Goal: Task Accomplishment & Management: Manage account settings

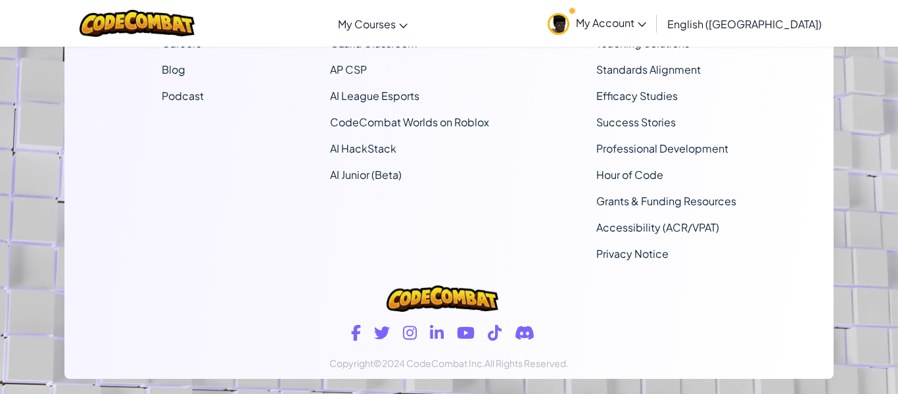
scroll to position [1023, 0]
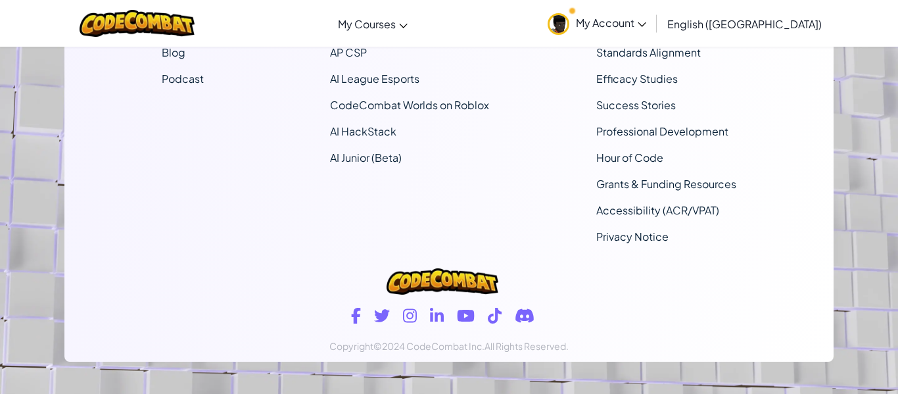
click at [637, 37] on link "My Account" at bounding box center [597, 23] width 112 height 41
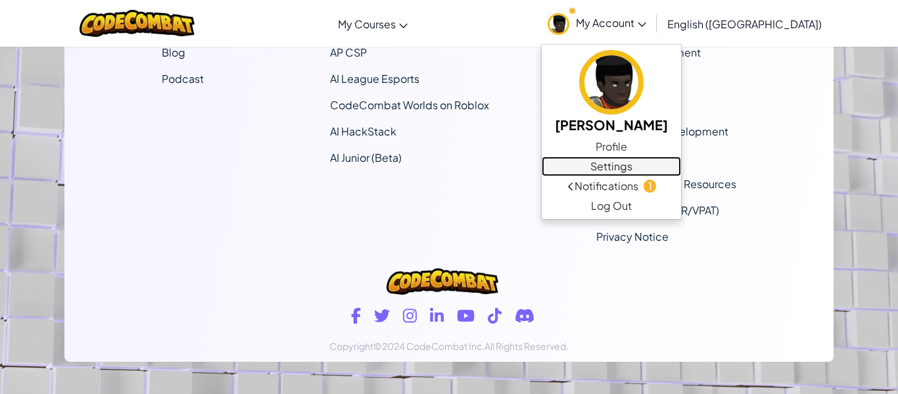
click at [681, 165] on link "Settings" at bounding box center [611, 166] width 139 height 20
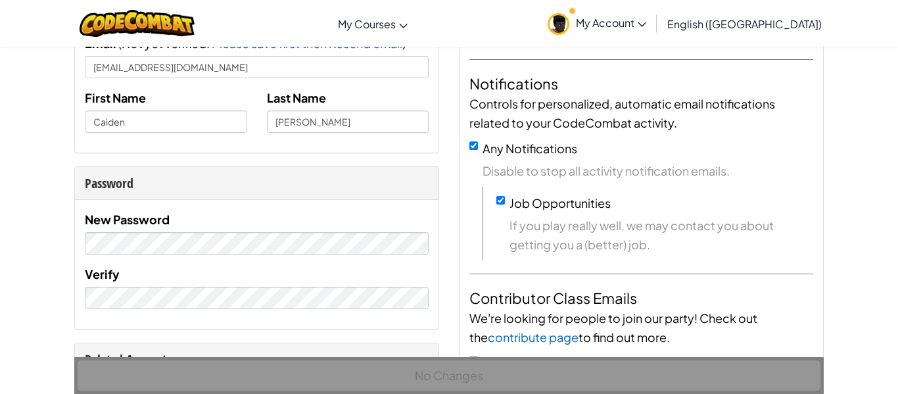
scroll to position [165, 0]
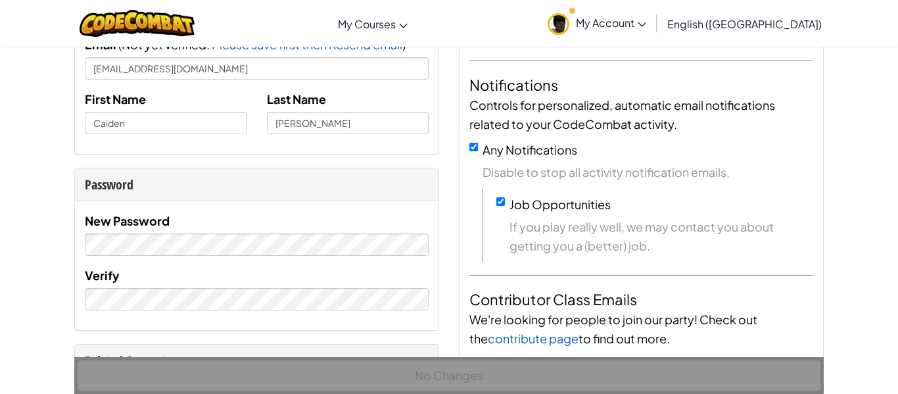
click at [460, 212] on div "Announcements Get emails on the latest news and developments at CodeCombat. Not…" at bounding box center [642, 278] width 364 height 617
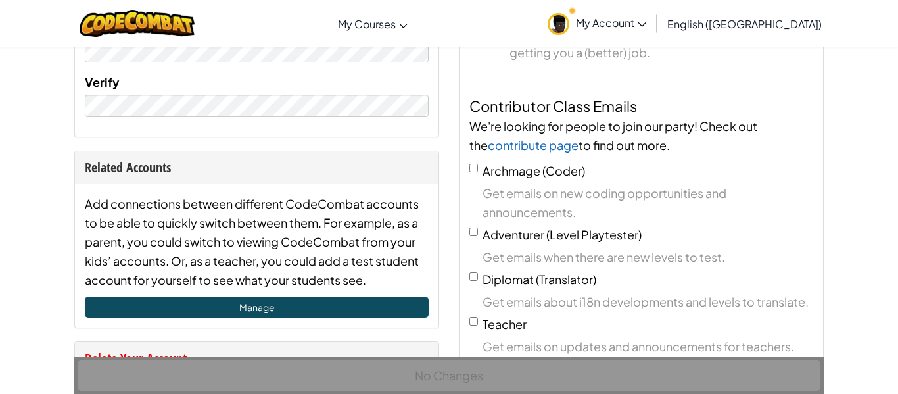
scroll to position [0, 0]
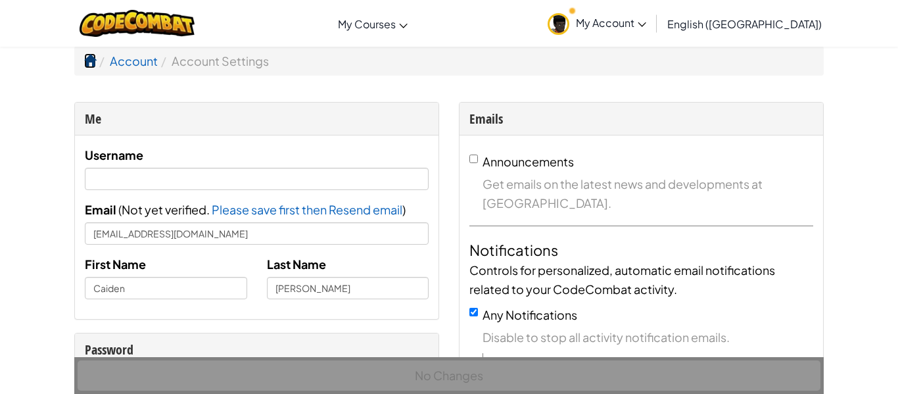
click at [84, 62] on span at bounding box center [90, 61] width 12 height 12
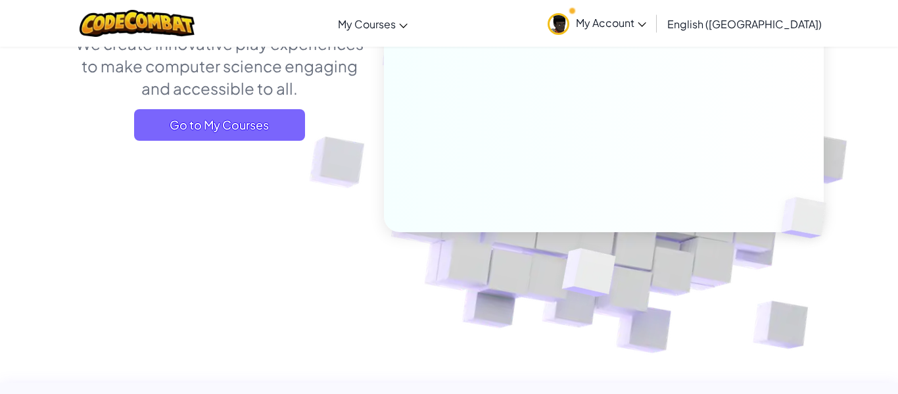
scroll to position [201, 0]
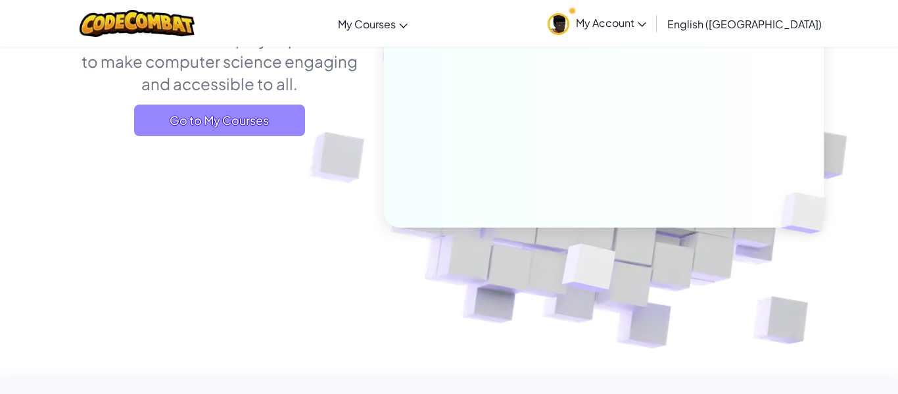
click at [200, 118] on span "Go to My Courses" at bounding box center [219, 121] width 171 height 32
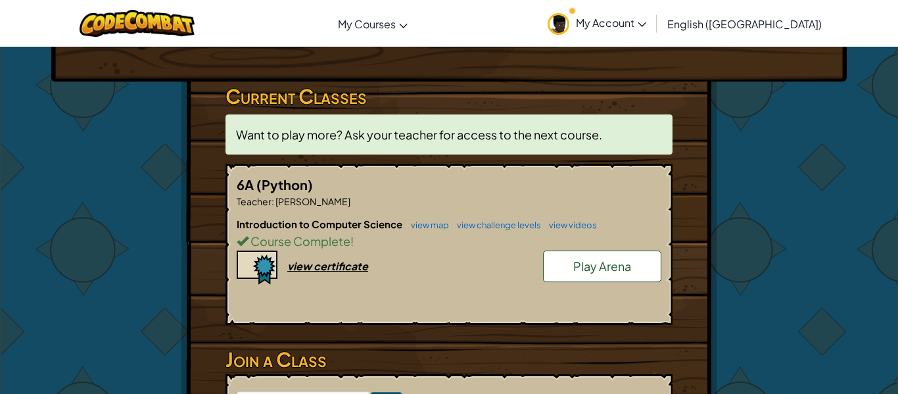
scroll to position [187, 0]
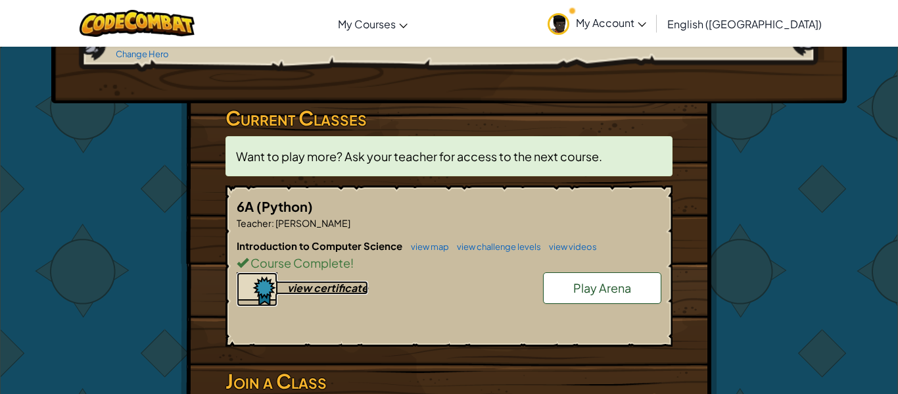
click at [309, 281] on div "view certificate" at bounding box center [327, 288] width 81 height 14
click at [490, 211] on div "6A (Python) Teacher : [PERSON_NAME] Introduction to Computer Science view map v…" at bounding box center [448, 265] width 447 height 161
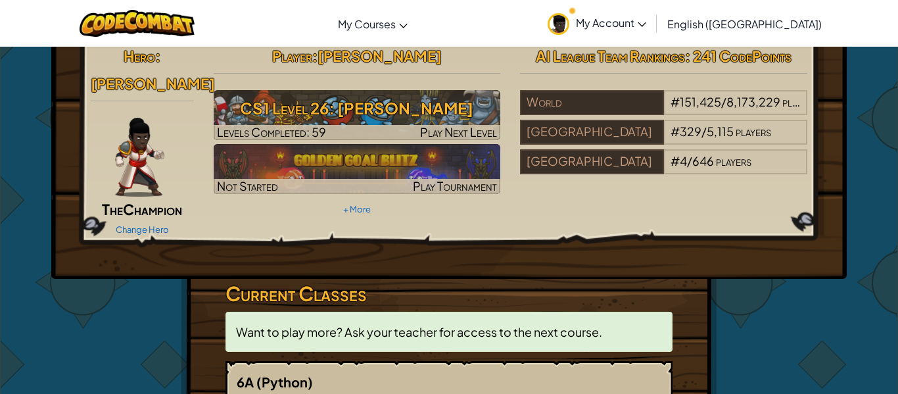
scroll to position [0, 0]
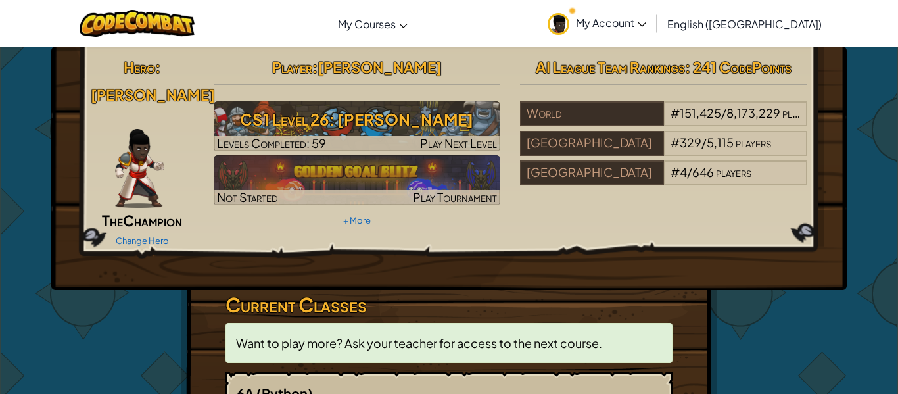
click at [757, 22] on span "English ([GEOGRAPHIC_DATA])" at bounding box center [744, 24] width 154 height 14
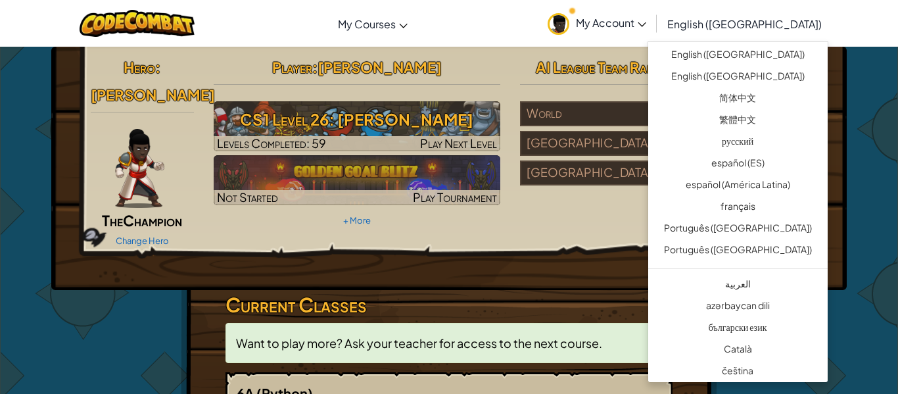
click at [757, 22] on span "English ([GEOGRAPHIC_DATA])" at bounding box center [744, 24] width 154 height 14
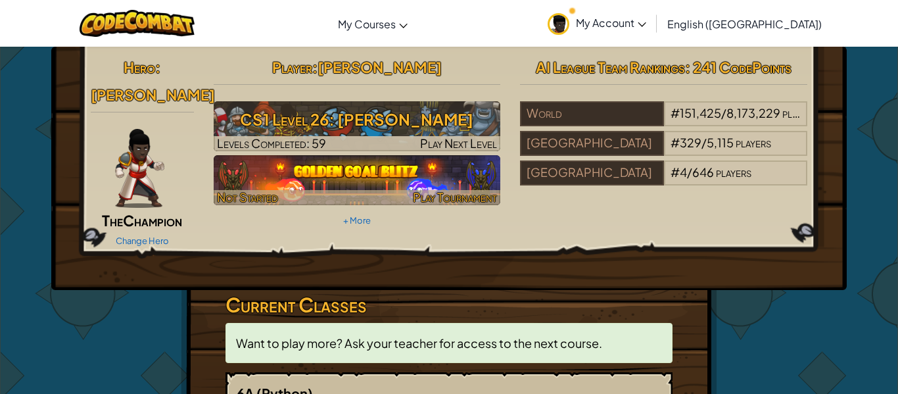
scroll to position [3, 0]
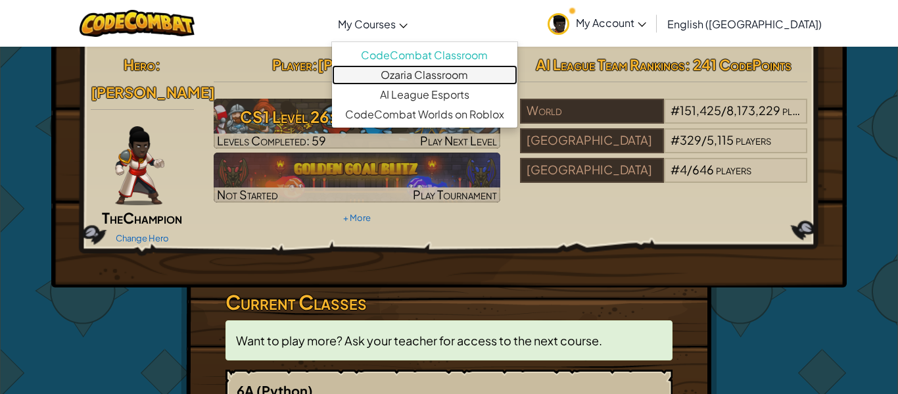
click at [477, 75] on link "Ozaria Classroom" at bounding box center [424, 75] width 185 height 20
